Goal: Task Accomplishment & Management: Manage account settings

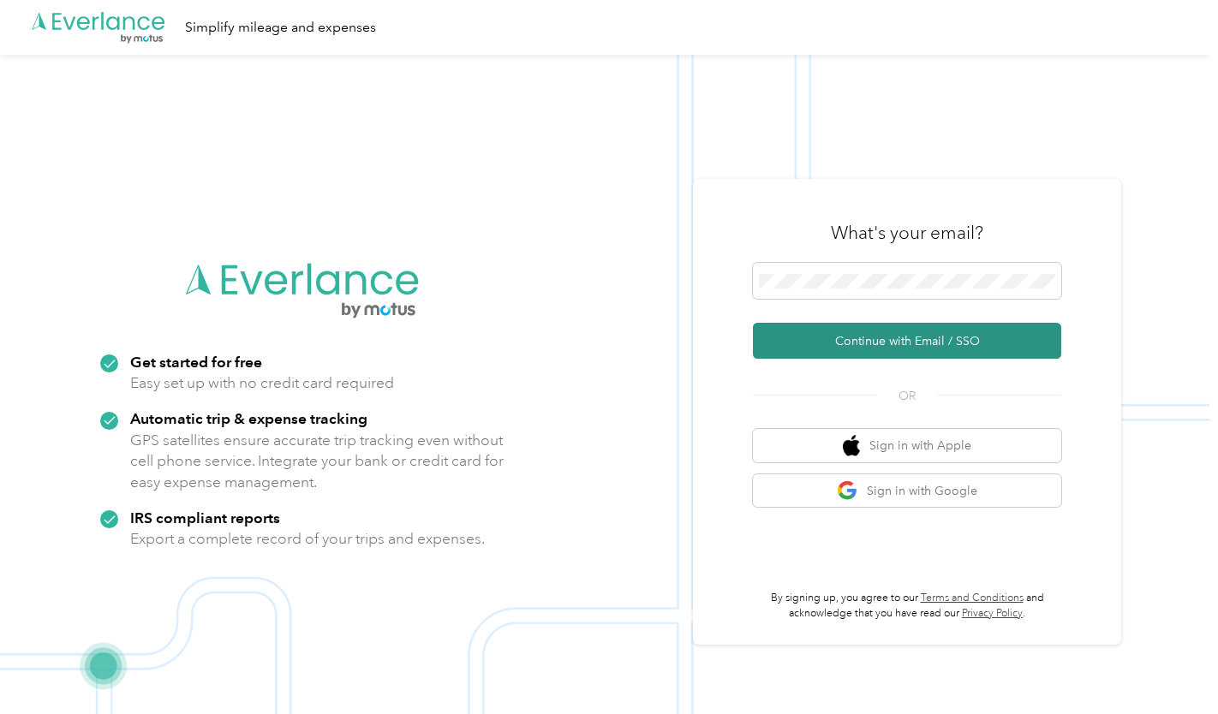
click at [948, 338] on button "Continue with Email / SSO" at bounding box center [907, 341] width 308 height 36
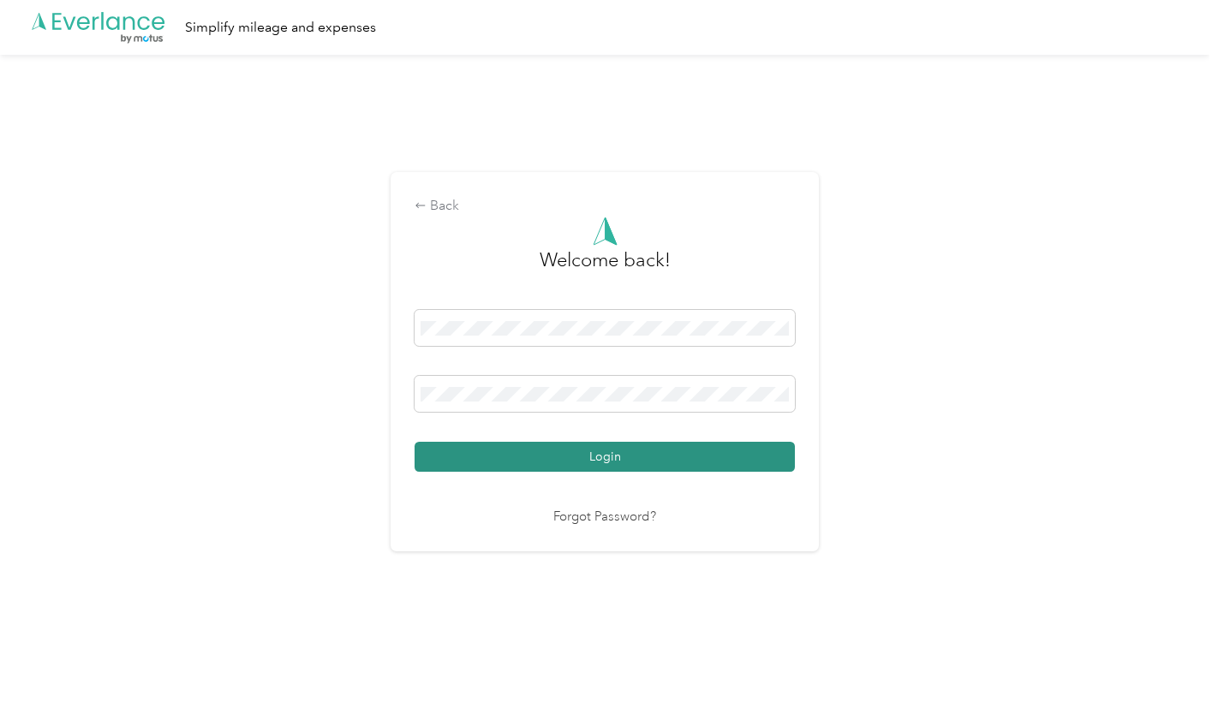
click at [637, 462] on button "Login" at bounding box center [605, 457] width 380 height 30
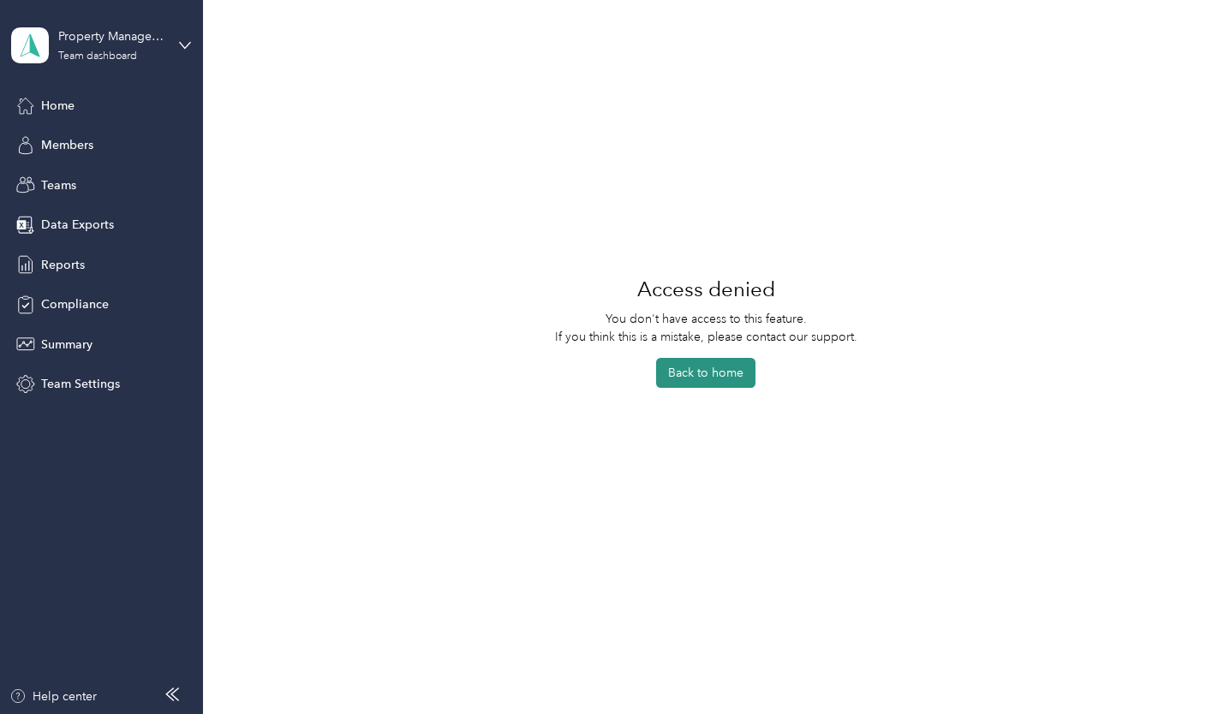
click at [737, 367] on button "Back to home" at bounding box center [705, 373] width 99 height 30
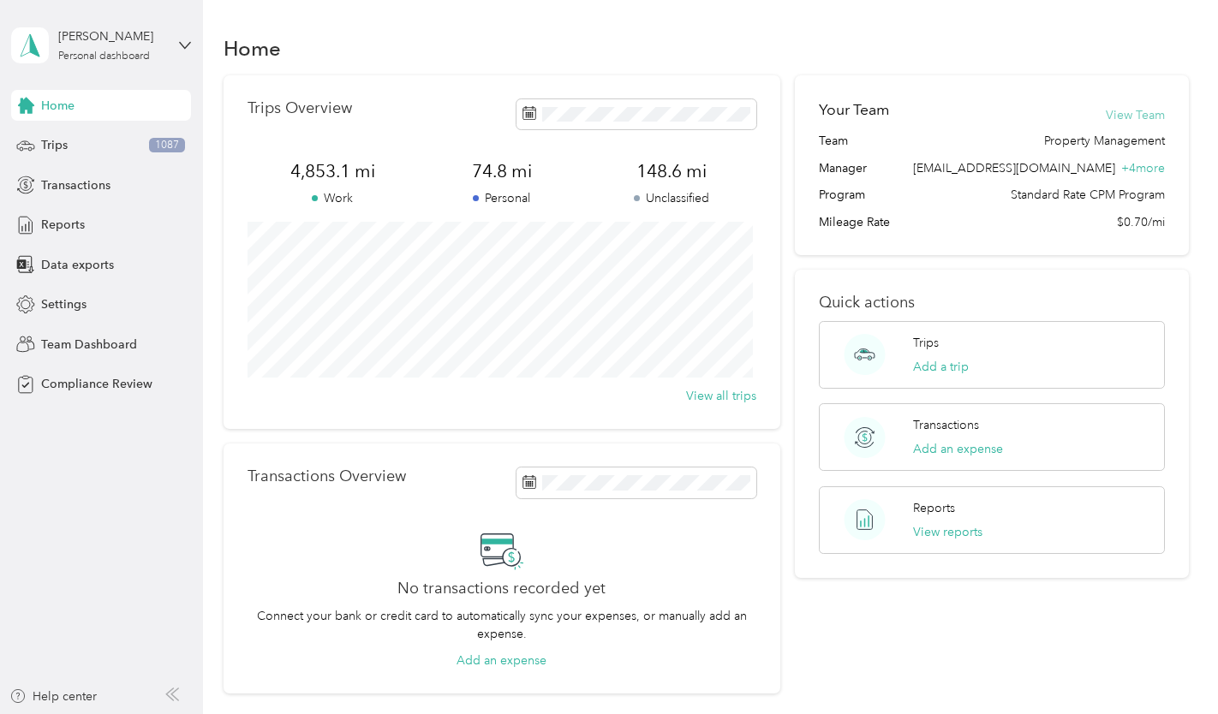
click at [1146, 111] on button "View Team" at bounding box center [1135, 115] width 59 height 18
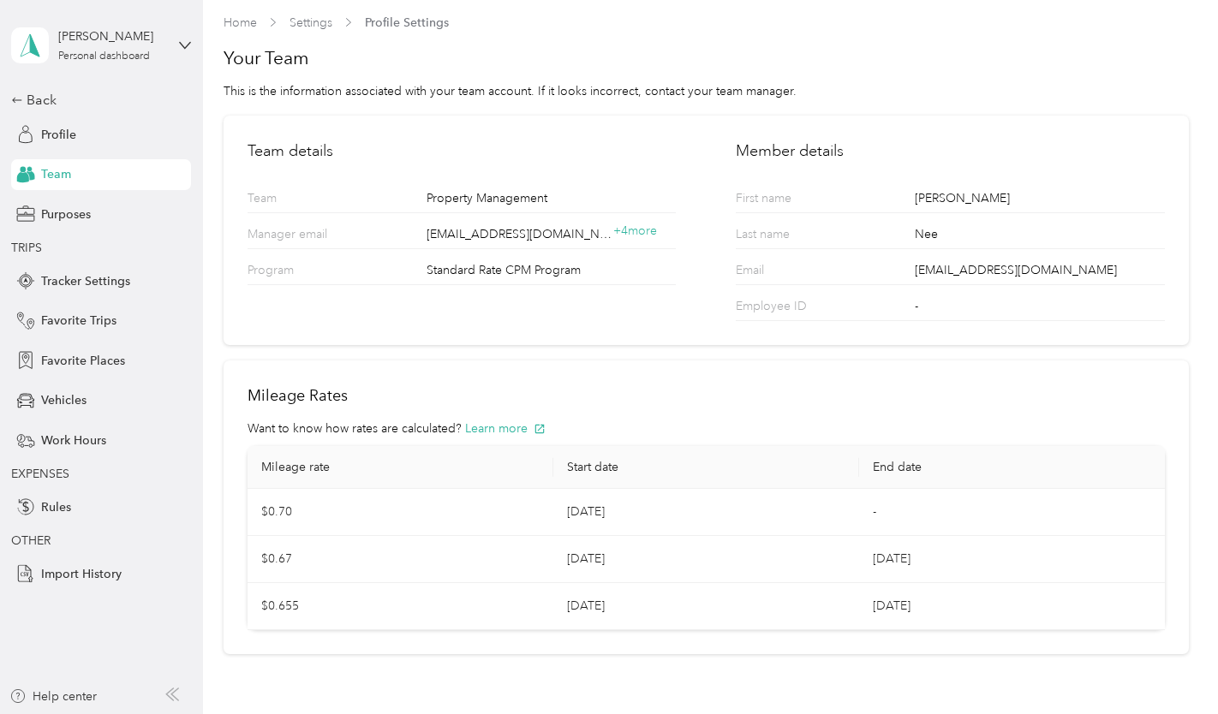
scroll to position [9, 0]
click at [641, 234] on span "+ 4 more" at bounding box center [635, 230] width 44 height 15
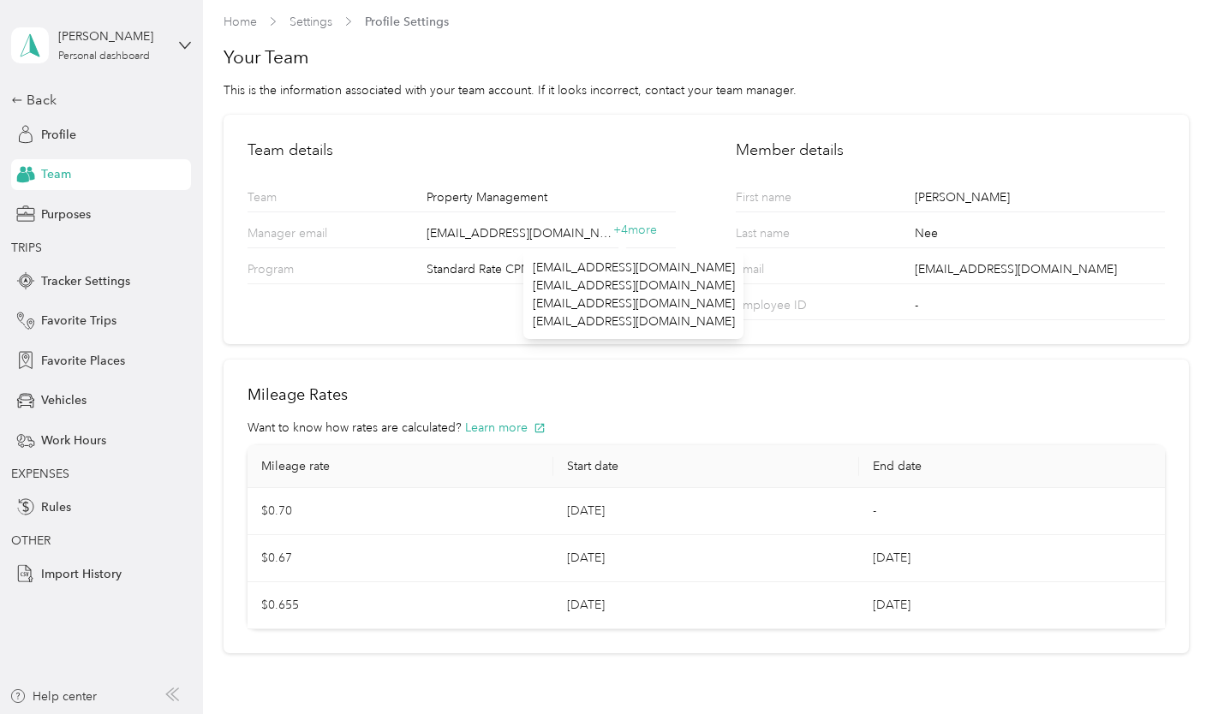
click at [446, 326] on div "Team details Team Property Management Manager email [EMAIL_ADDRESS][DOMAIN_NAME…" at bounding box center [706, 230] width 964 height 230
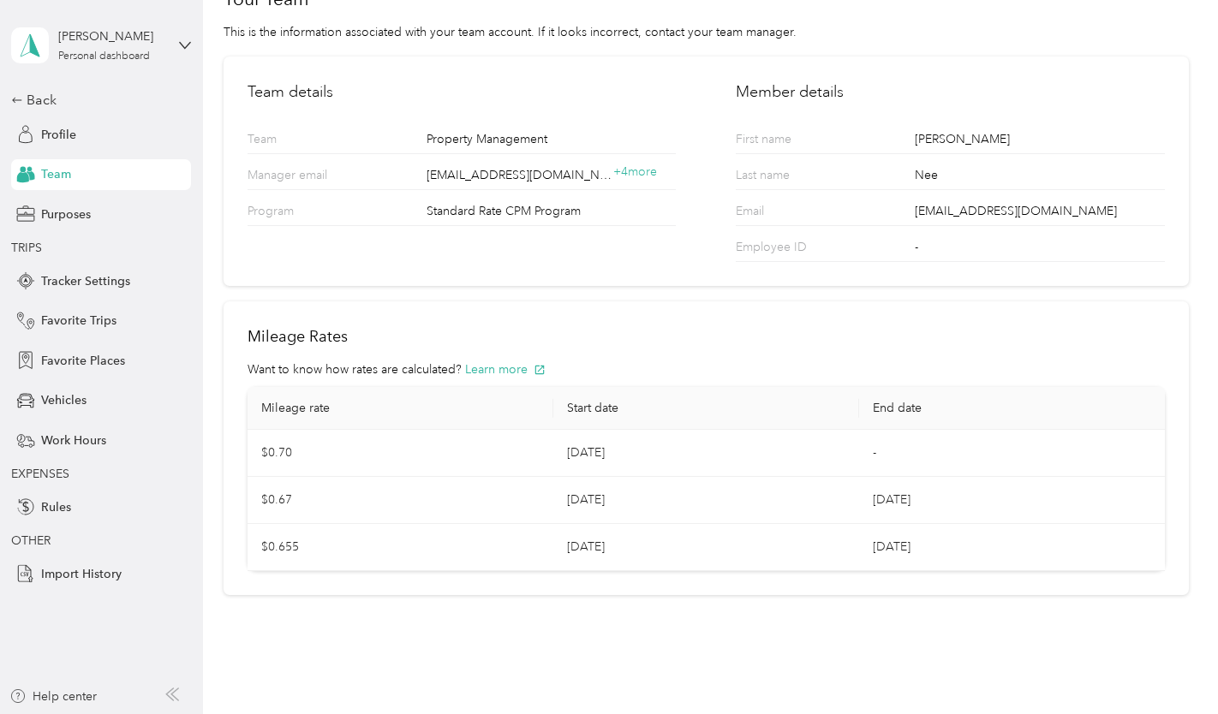
scroll to position [0, 0]
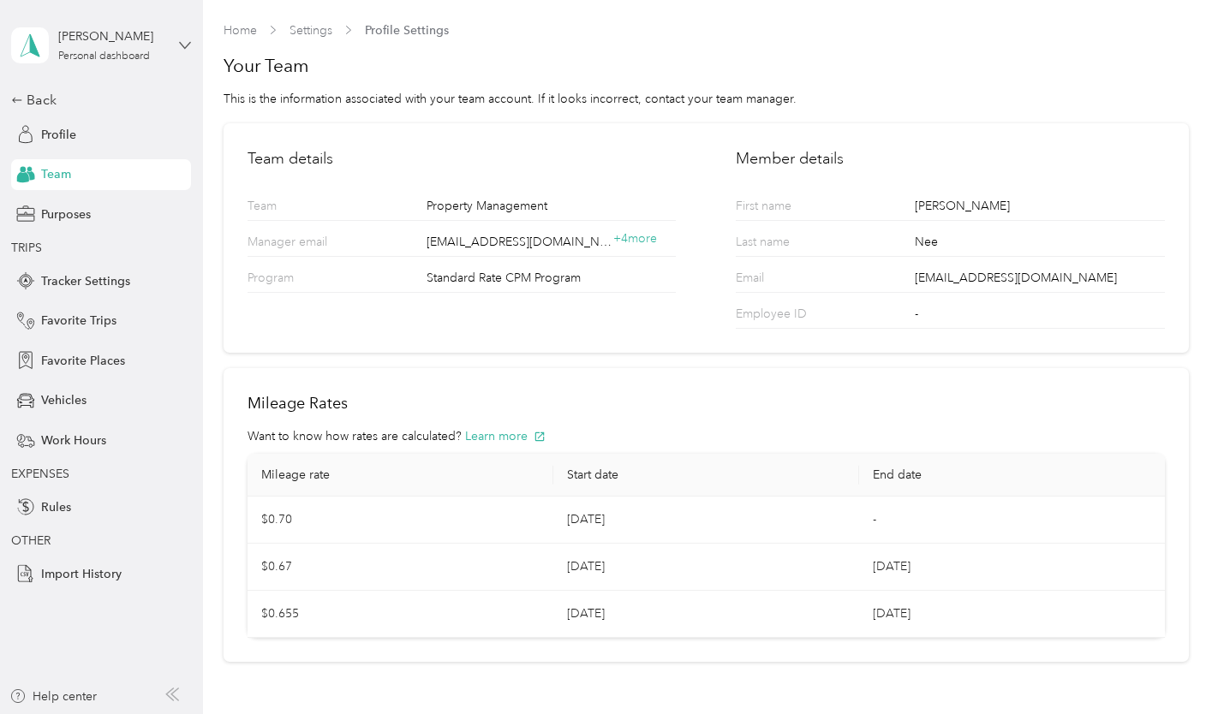
click at [185, 48] on icon at bounding box center [185, 45] width 10 height 6
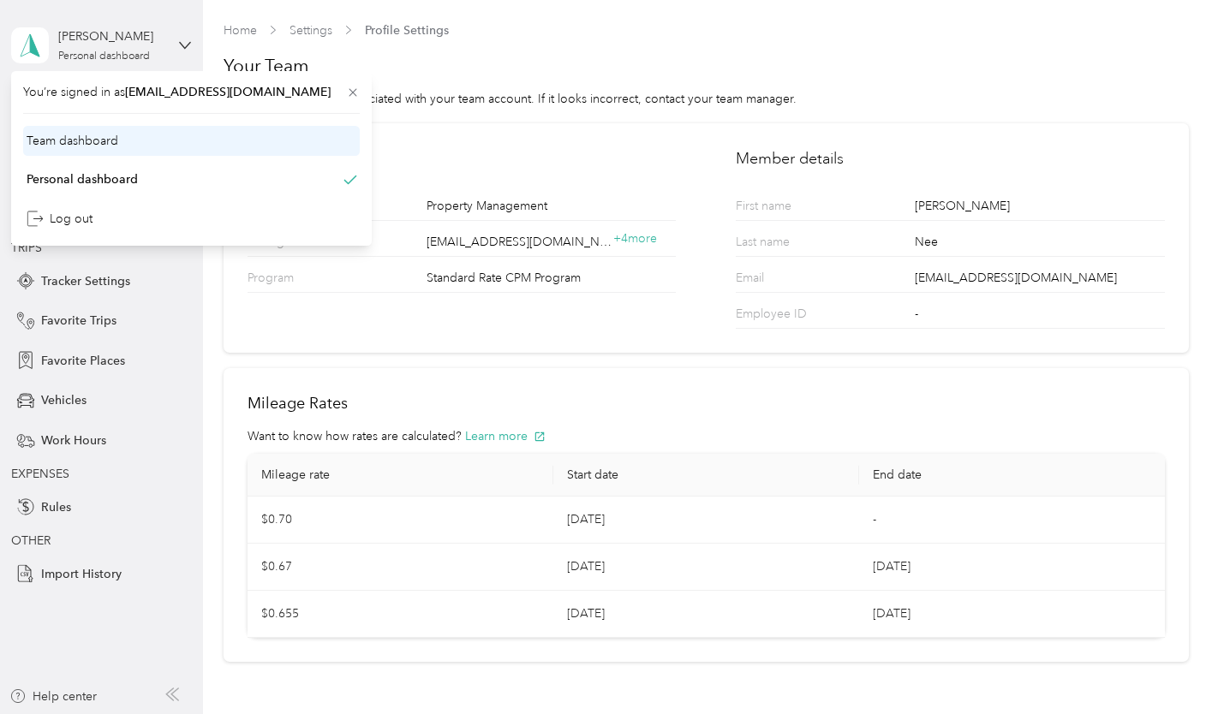
click at [103, 134] on div "Team dashboard" at bounding box center [73, 141] width 92 height 18
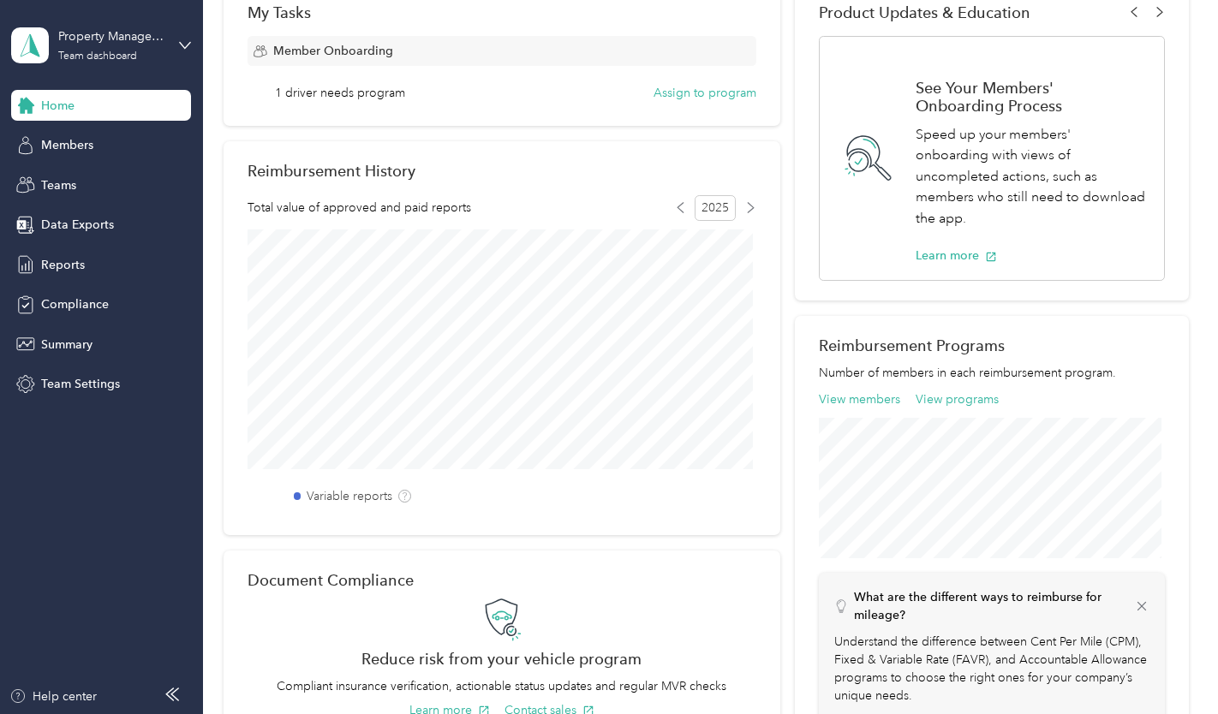
scroll to position [281, 0]
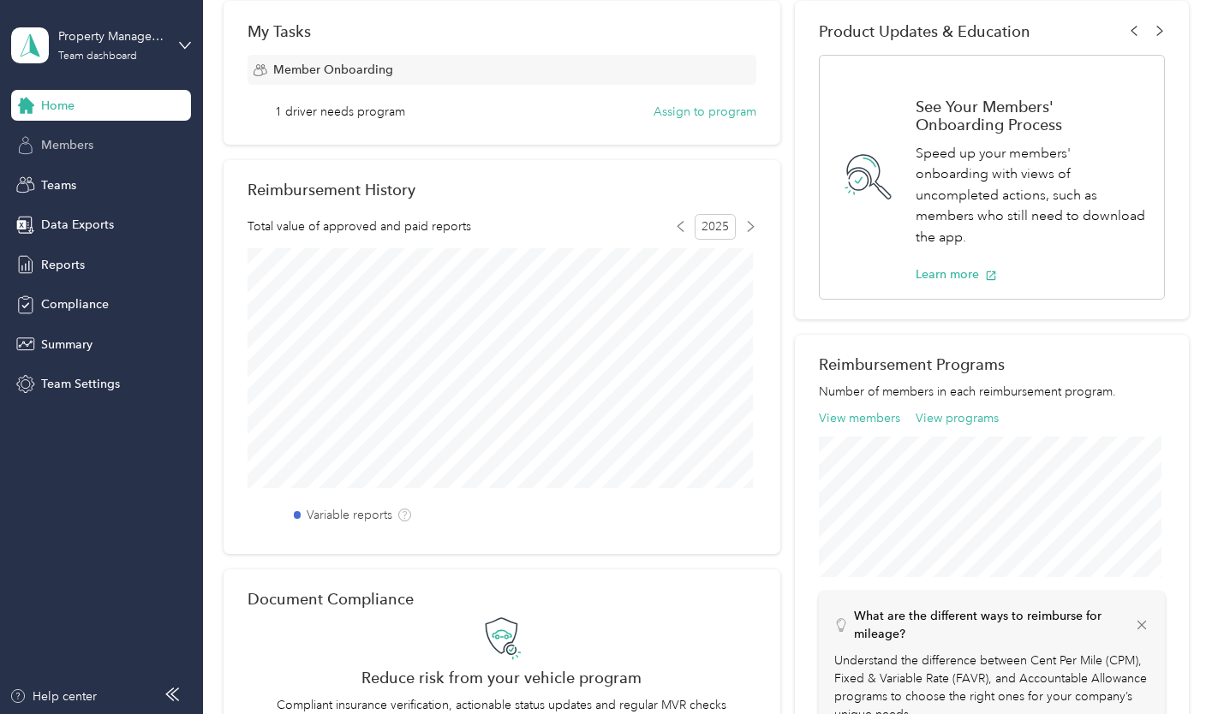
click at [86, 157] on div "Members" at bounding box center [101, 145] width 180 height 31
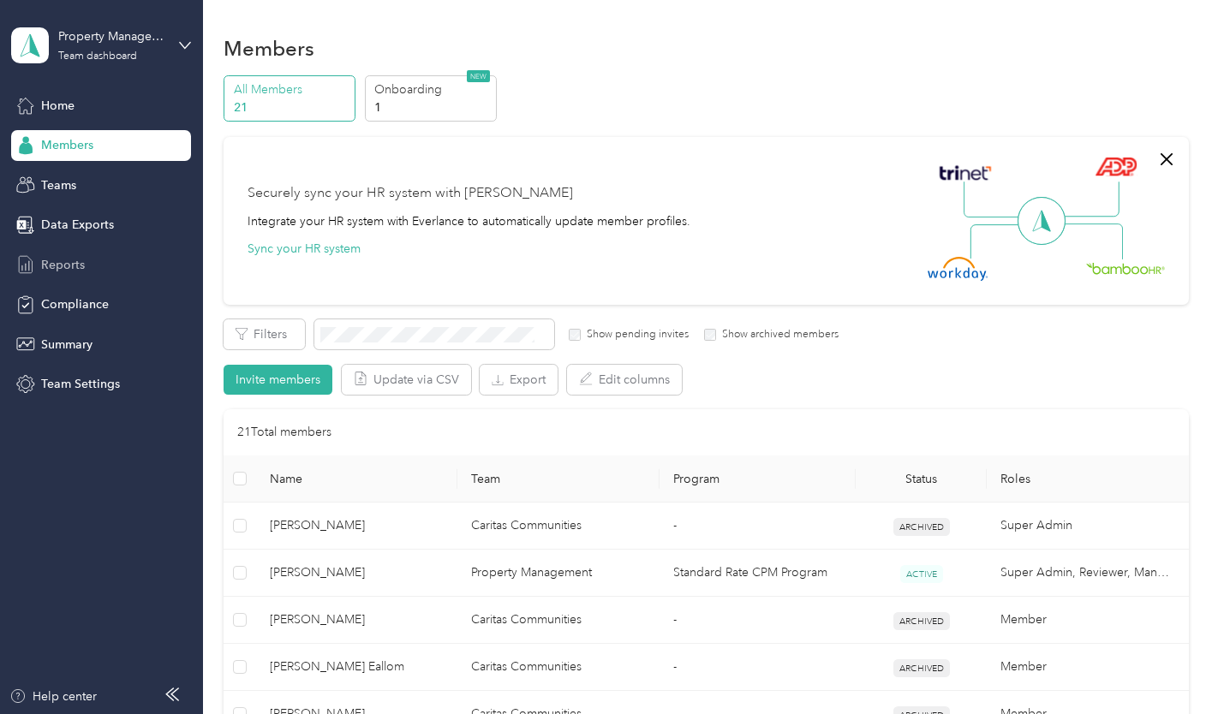
click at [66, 261] on span "Reports" at bounding box center [63, 265] width 44 height 18
